Goal: Task Accomplishment & Management: Use online tool/utility

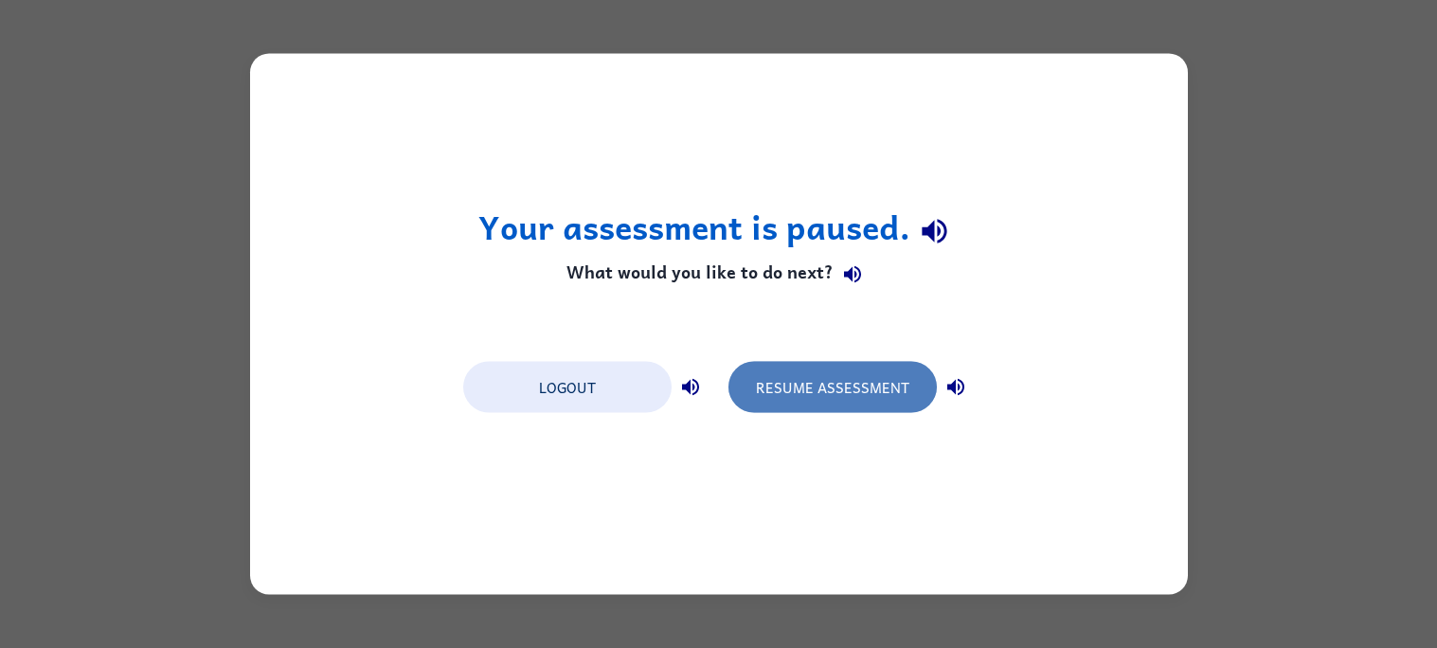
click at [827, 401] on button "Resume Assessment" at bounding box center [832, 387] width 208 height 51
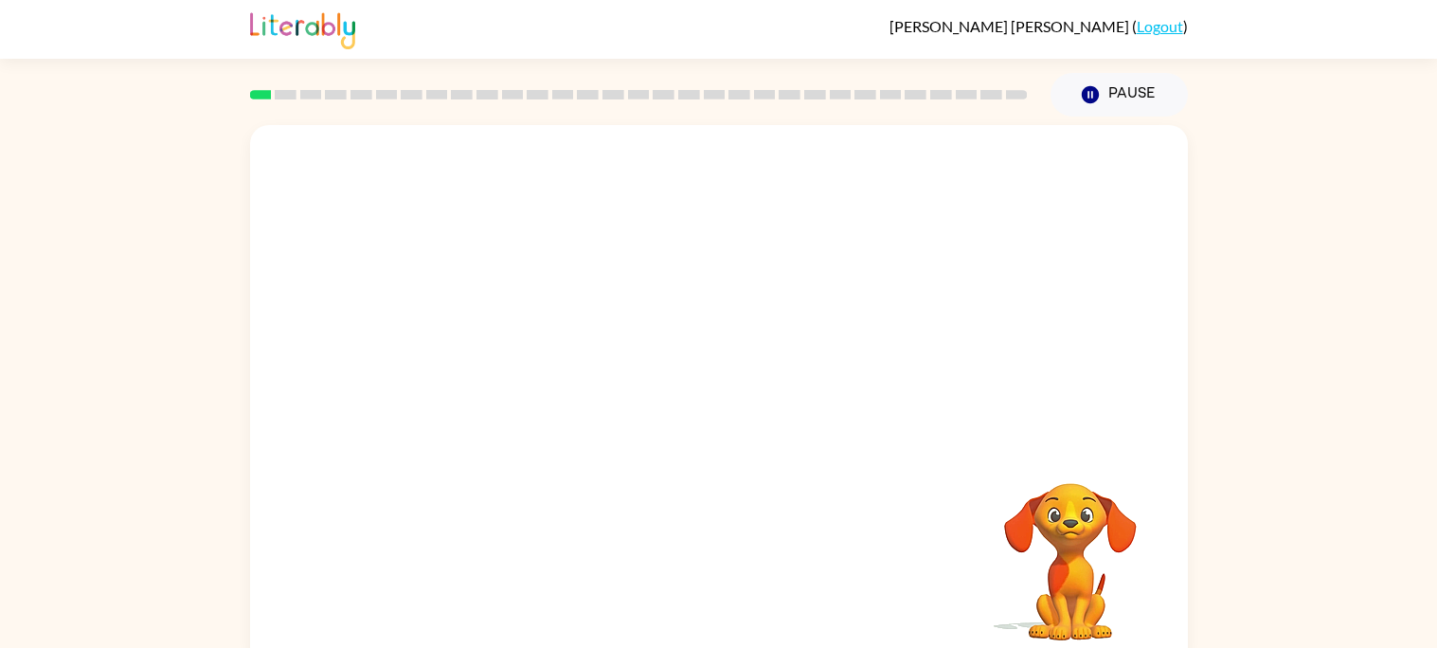
click at [995, 432] on div at bounding box center [718, 284] width 937 height 318
click at [691, 417] on button "button" at bounding box center [718, 404] width 121 height 69
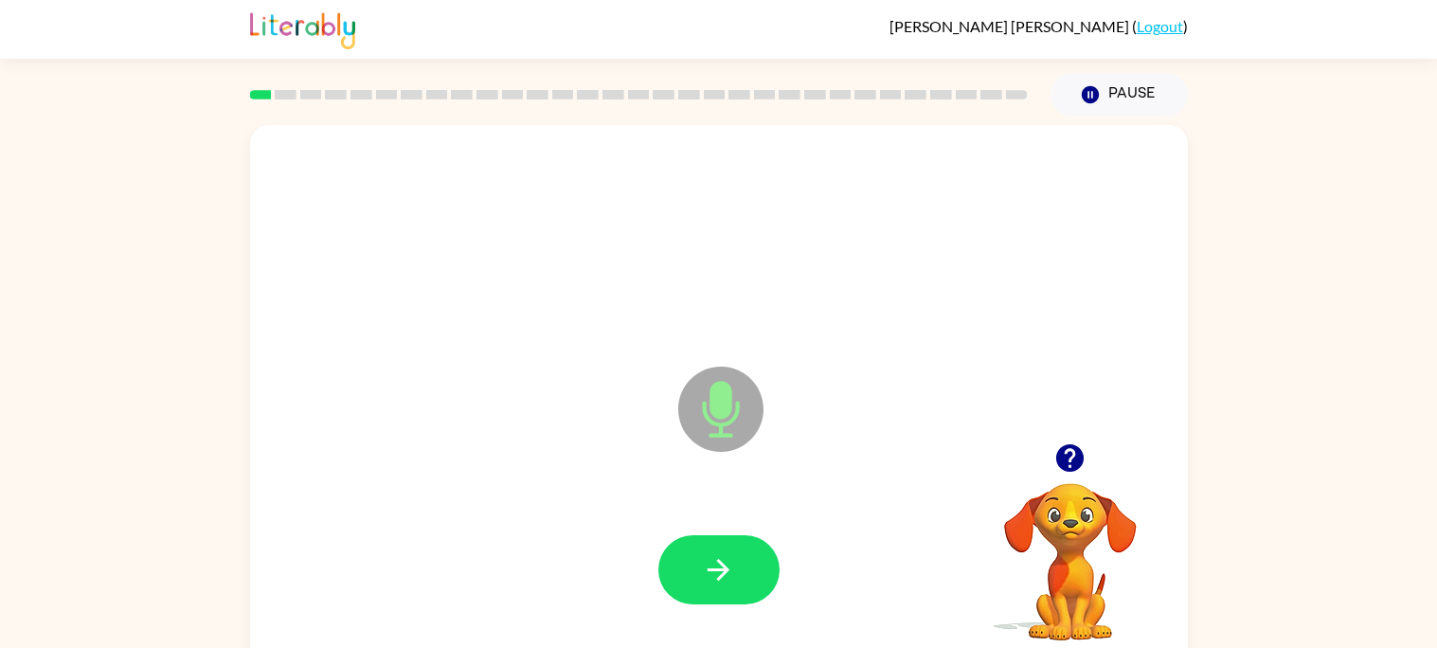
scroll to position [17, 0]
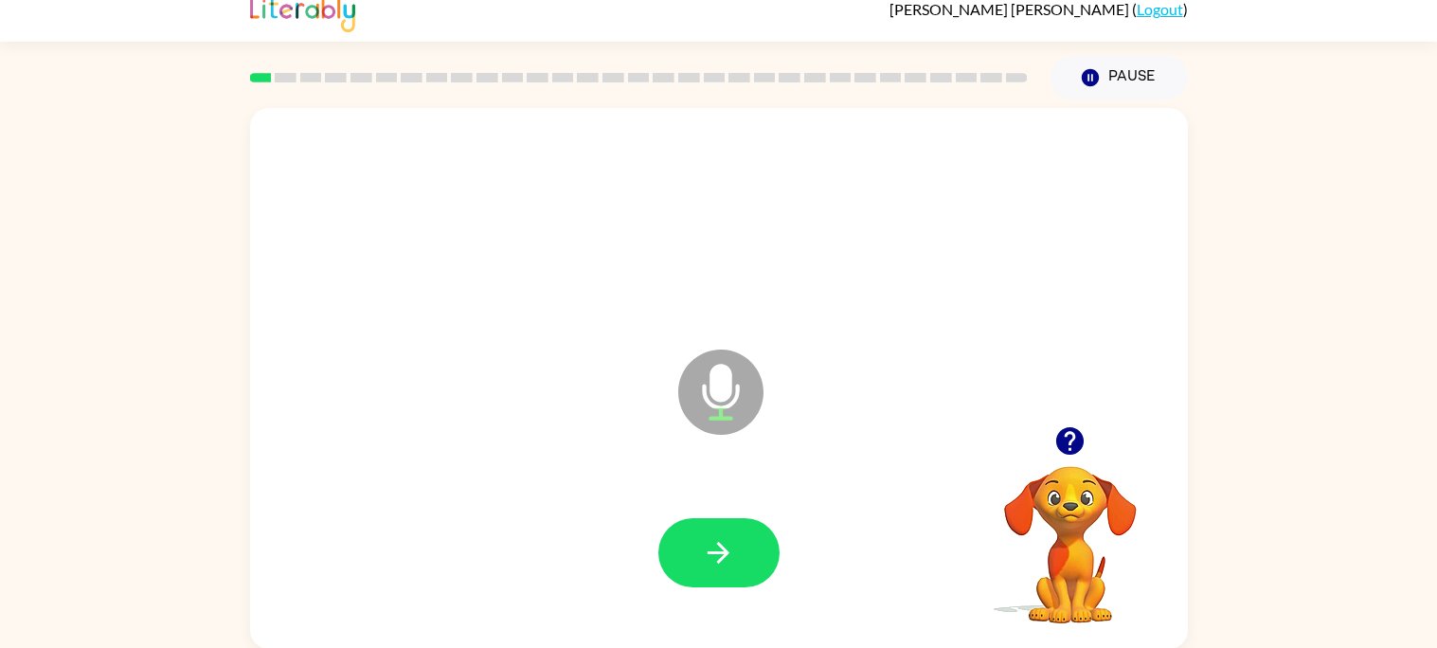
click at [725, 398] on icon "Microphone The Microphone is here when it is your turn to talk" at bounding box center [815, 416] width 284 height 142
click at [694, 527] on button "button" at bounding box center [718, 552] width 121 height 69
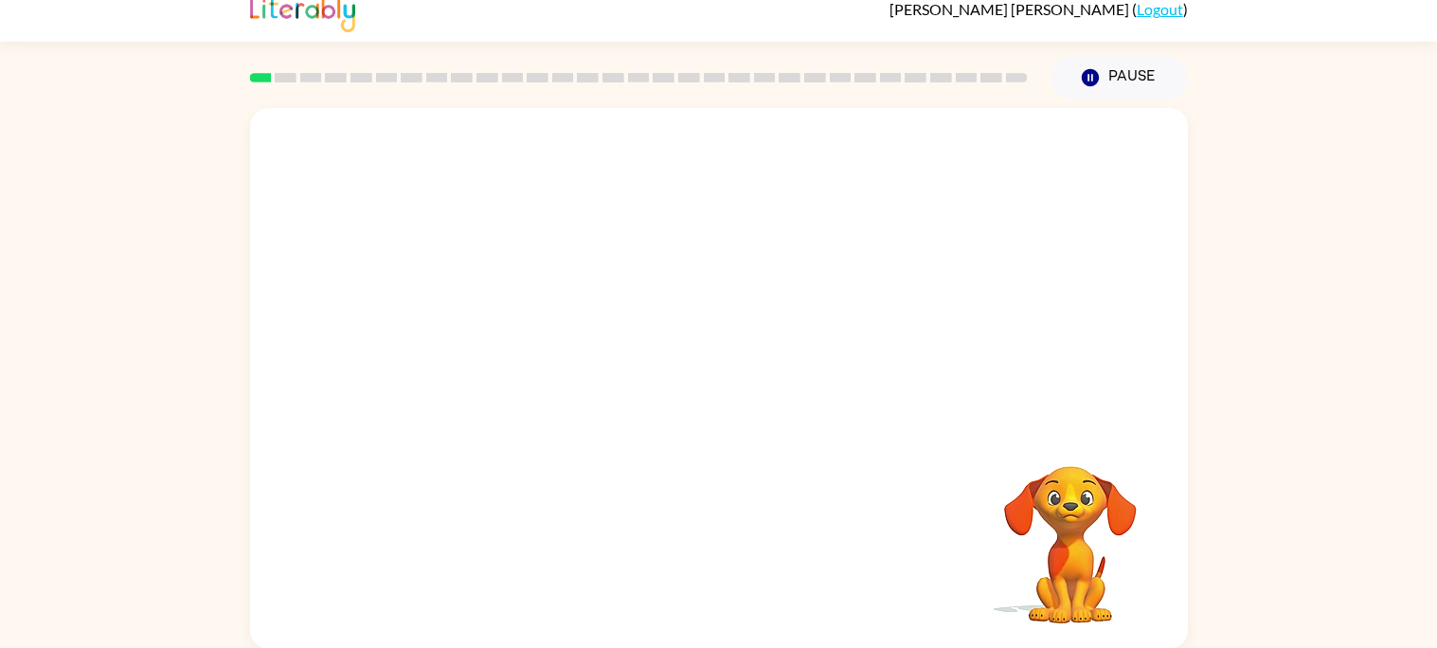
drag, startPoint x: 612, startPoint y: 366, endPoint x: 645, endPoint y: 241, distance: 129.3
click at [645, 241] on div at bounding box center [718, 267] width 937 height 318
